Goal: Task Accomplishment & Management: Use online tool/utility

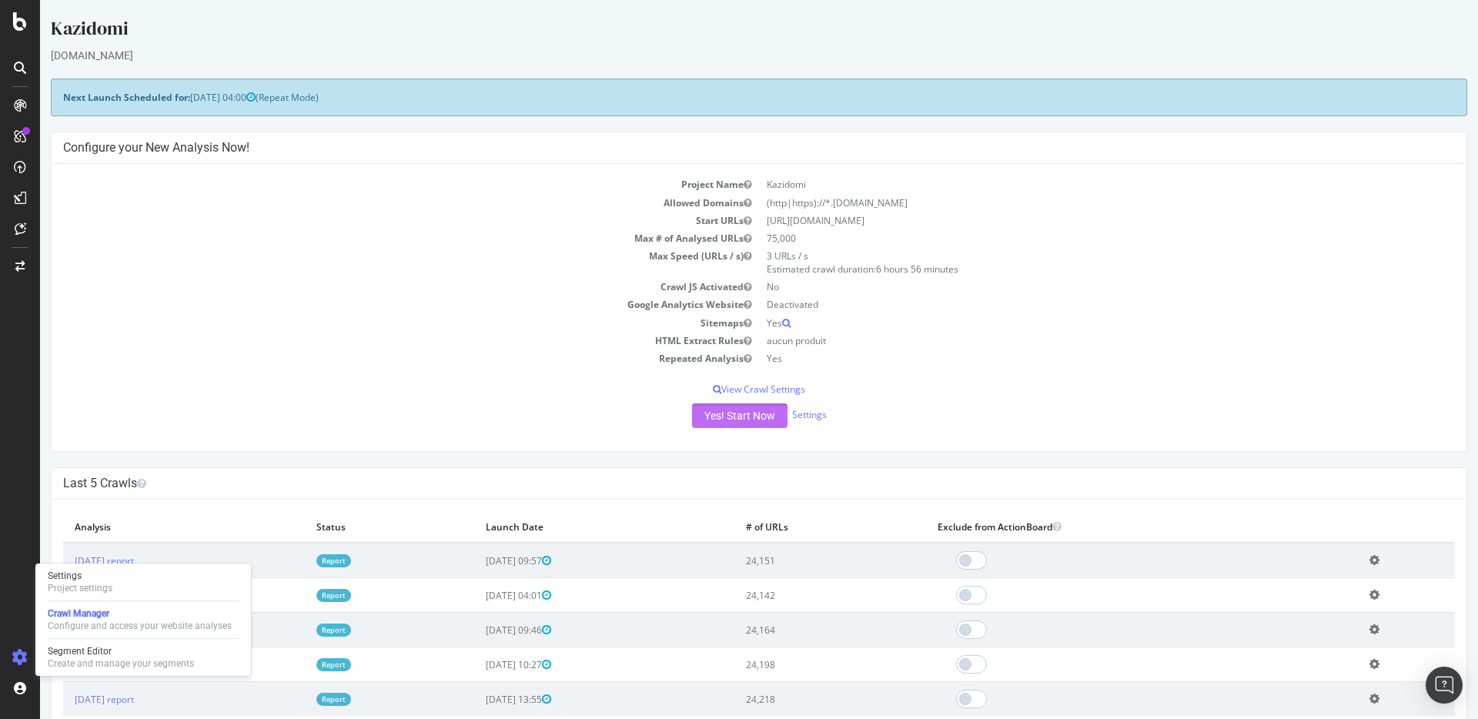
click at [750, 415] on button "Yes! Start Now" at bounding box center [739, 415] width 95 height 25
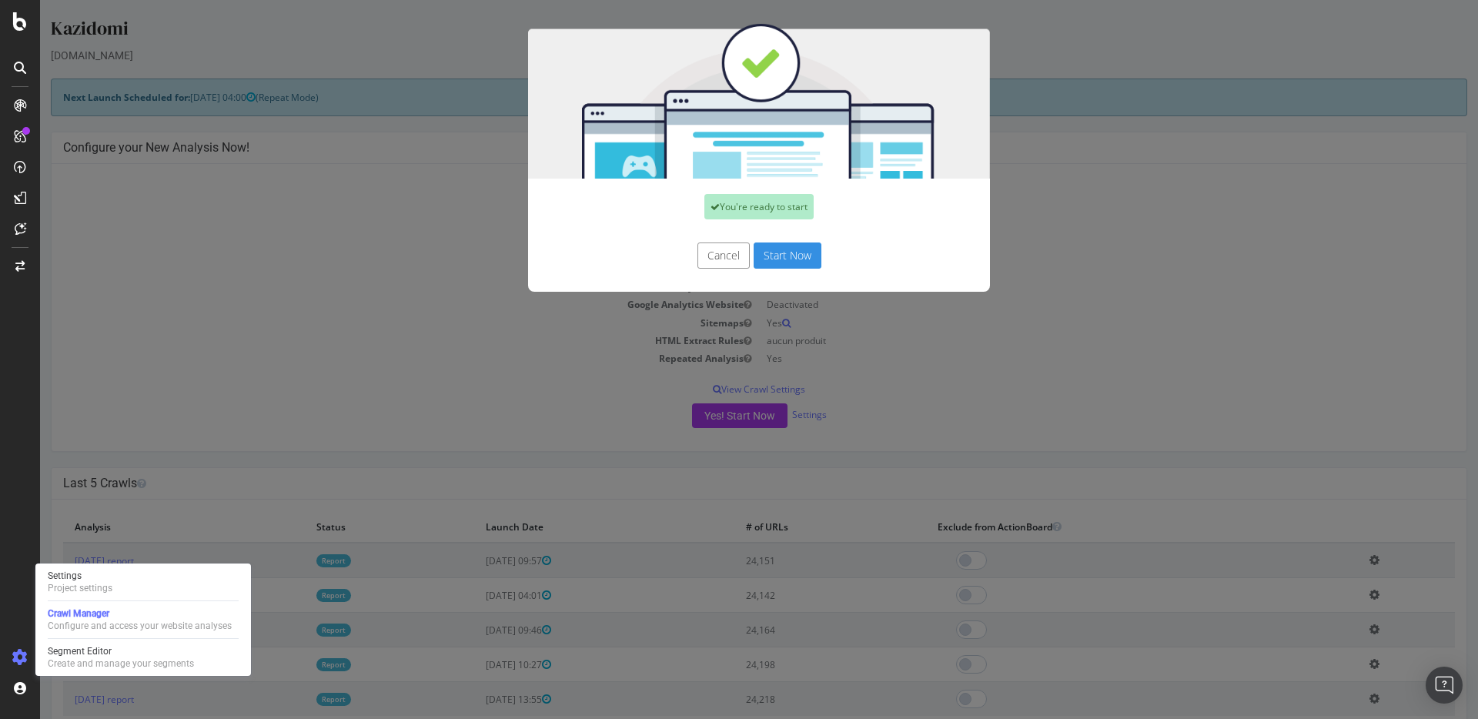
click at [777, 255] on button "Start Now" at bounding box center [788, 255] width 68 height 26
